Goal: Task Accomplishment & Management: Manage account settings

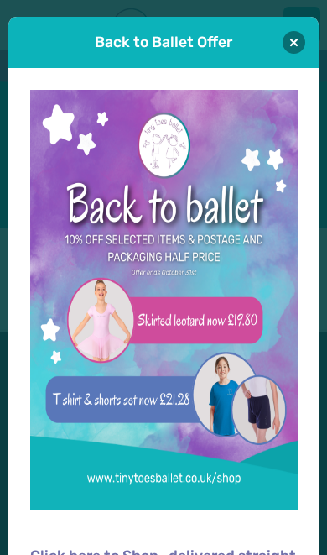
scroll to position [2, 0]
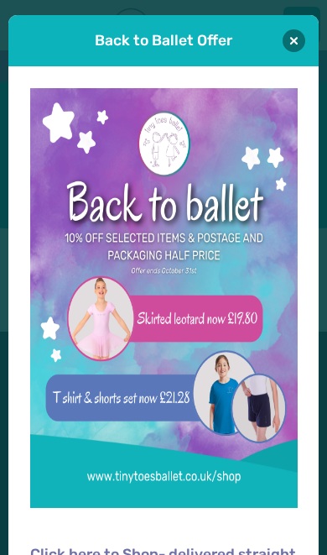
click at [303, 40] on button at bounding box center [294, 40] width 23 height 23
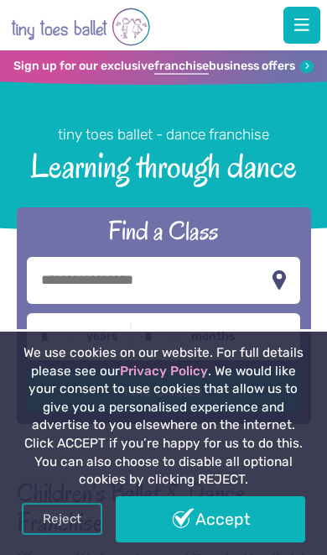
click at [206, 519] on link "Accept" at bounding box center [211, 519] width 190 height 46
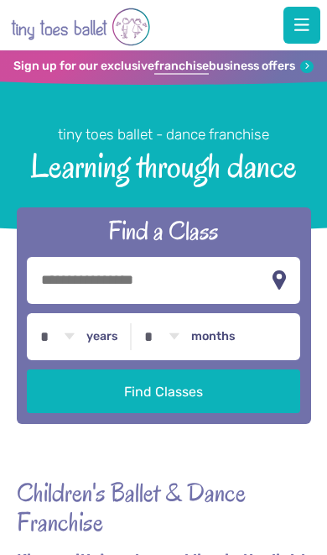
click at [309, 22] on span "button" at bounding box center [302, 25] width 15 height 17
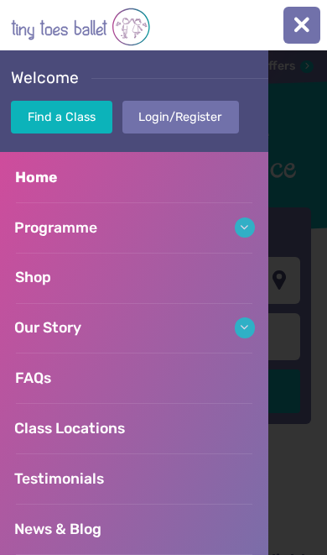
click at [167, 112] on link "Login/Register" at bounding box center [181, 117] width 117 height 33
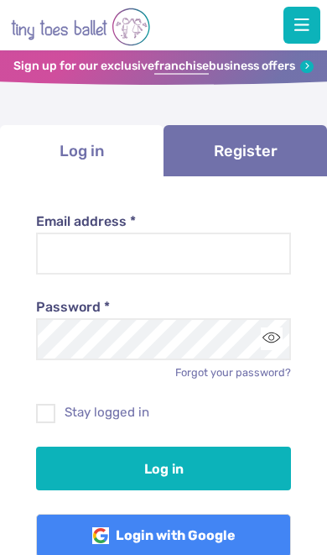
click at [149, 249] on input "Email address *" at bounding box center [163, 253] width 255 height 42
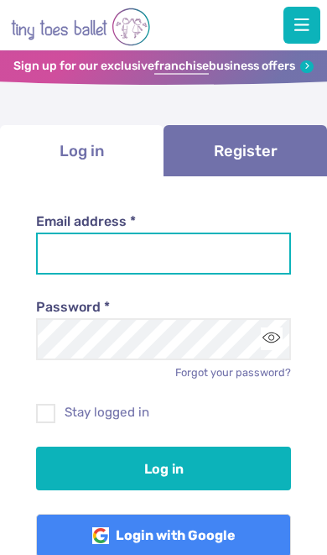
type input "**********"
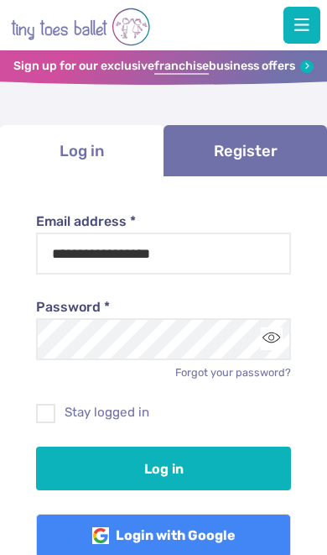
click at [164, 465] on button "Log in" at bounding box center [163, 469] width 255 height 44
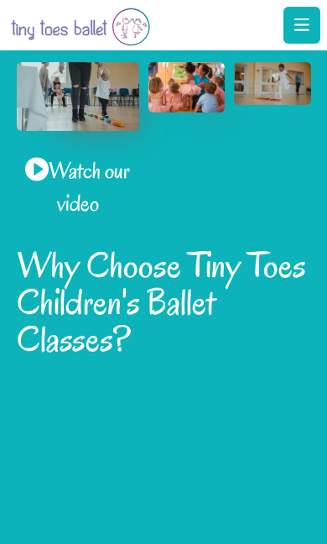
scroll to position [816, 0]
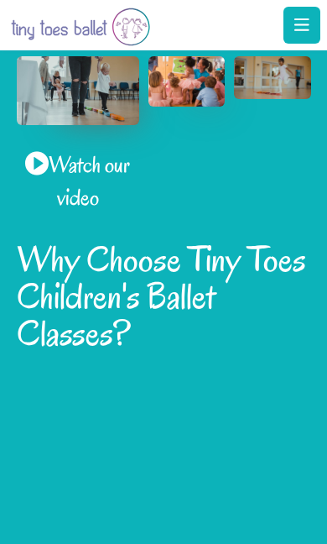
click at [305, 33] on span "button" at bounding box center [302, 25] width 15 height 17
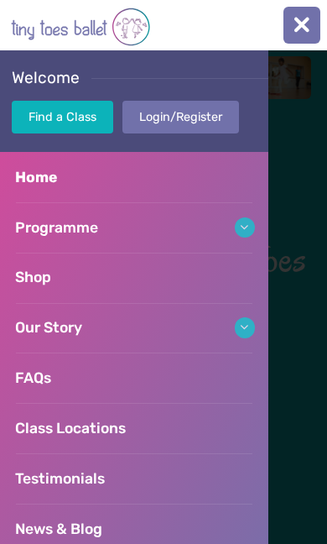
click at [200, 112] on link "Login/Register" at bounding box center [181, 117] width 117 height 33
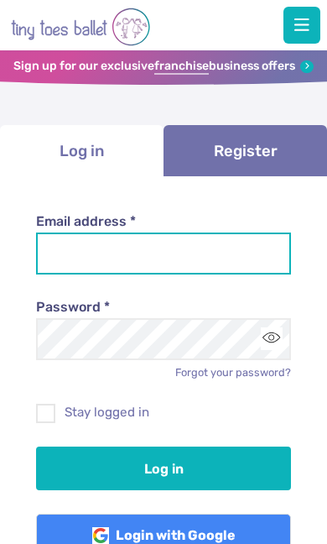
type input "**********"
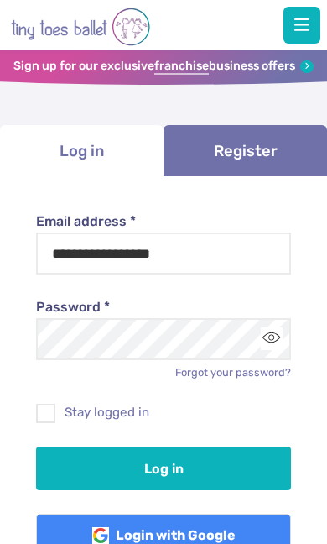
click at [164, 465] on button "Log in" at bounding box center [163, 469] width 255 height 44
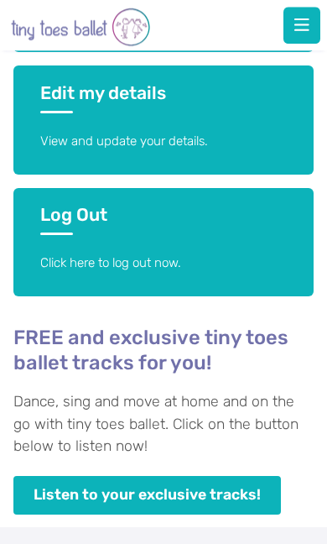
scroll to position [718, 0]
click at [248, 123] on link "Edit my details View and update your details." at bounding box center [163, 119] width 301 height 108
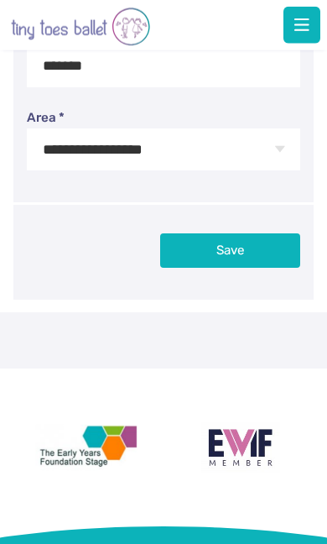
scroll to position [739, 0]
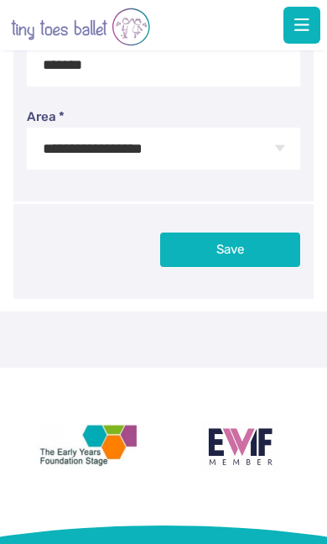
click at [249, 243] on button "Save" at bounding box center [230, 249] width 140 height 34
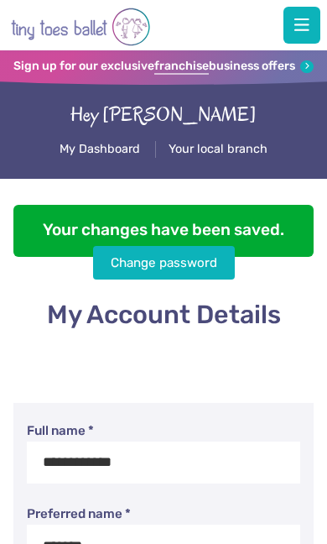
click at [316, 24] on button "button" at bounding box center [302, 25] width 37 height 37
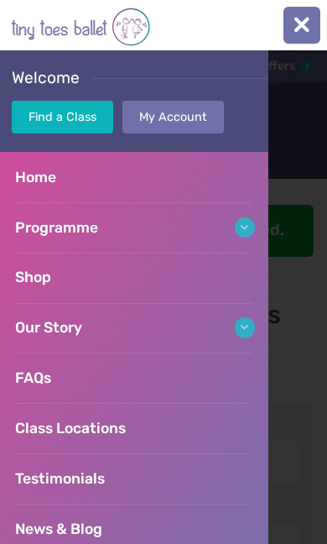
click at [204, 107] on link "My Account" at bounding box center [174, 117] width 102 height 33
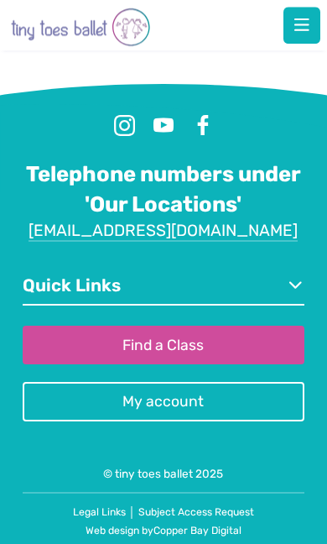
scroll to position [1376, 0]
click at [202, 398] on link "My account" at bounding box center [163, 401] width 281 height 39
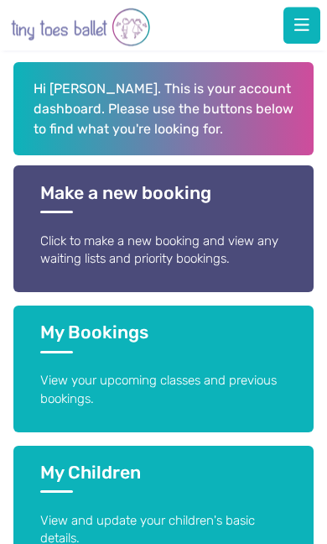
scroll to position [198, 0]
click at [306, 28] on span "button" at bounding box center [302, 25] width 15 height 17
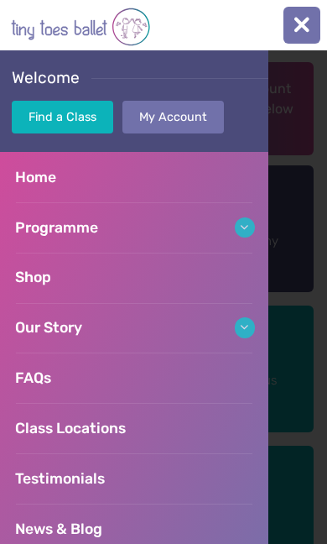
scroll to position [0, 0]
click at [295, 104] on div at bounding box center [163, 297] width 327 height 494
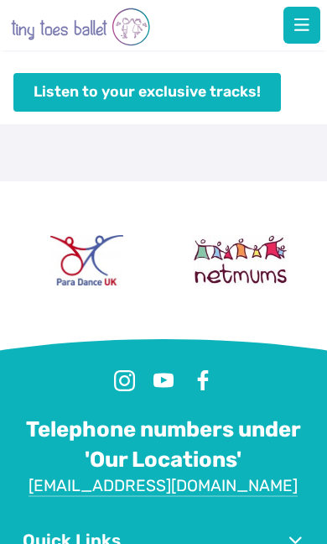
scroll to position [1178, 0]
